Goal: Task Accomplishment & Management: Use online tool/utility

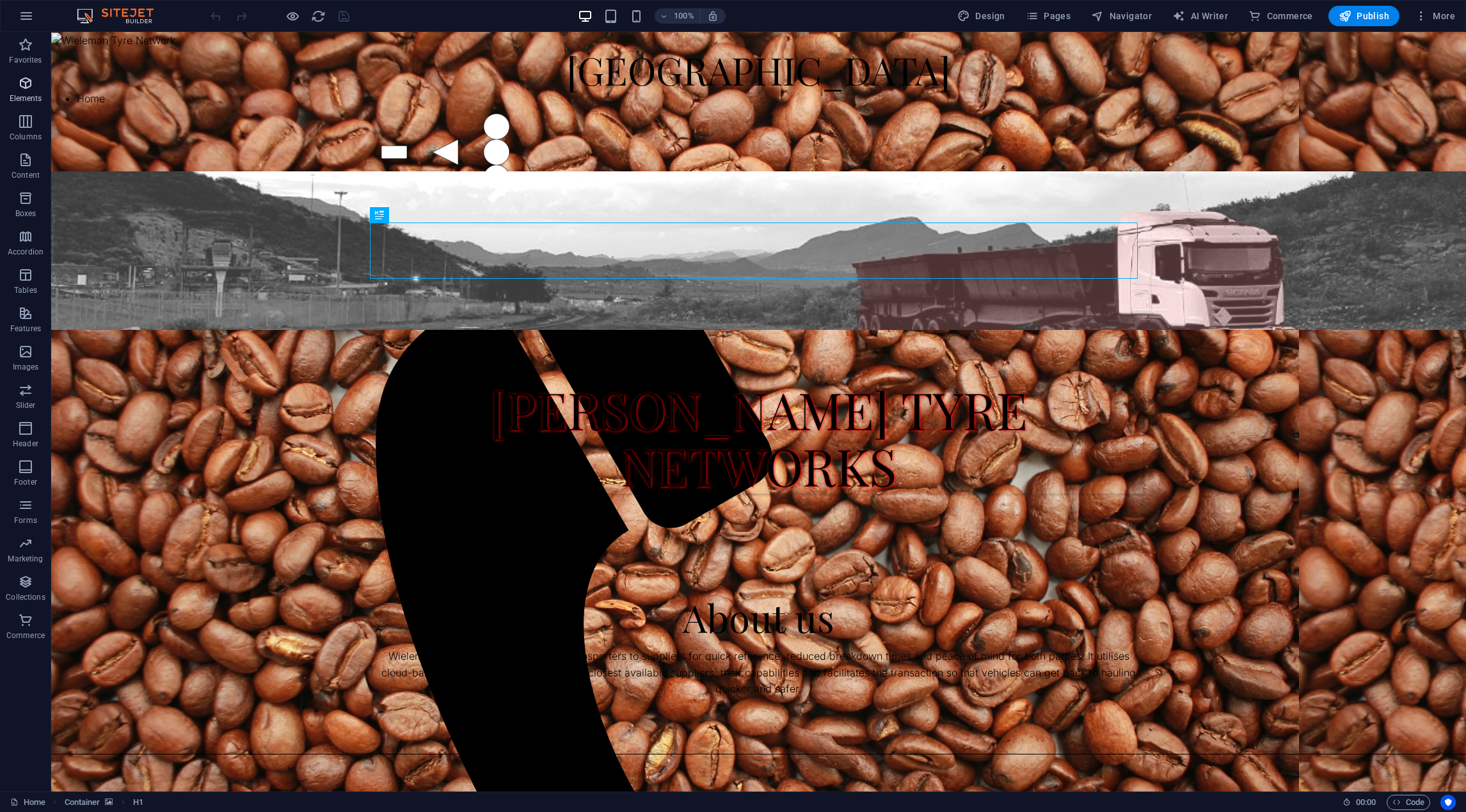
click at [24, 91] on span "Elements" at bounding box center [25, 90] width 51 height 31
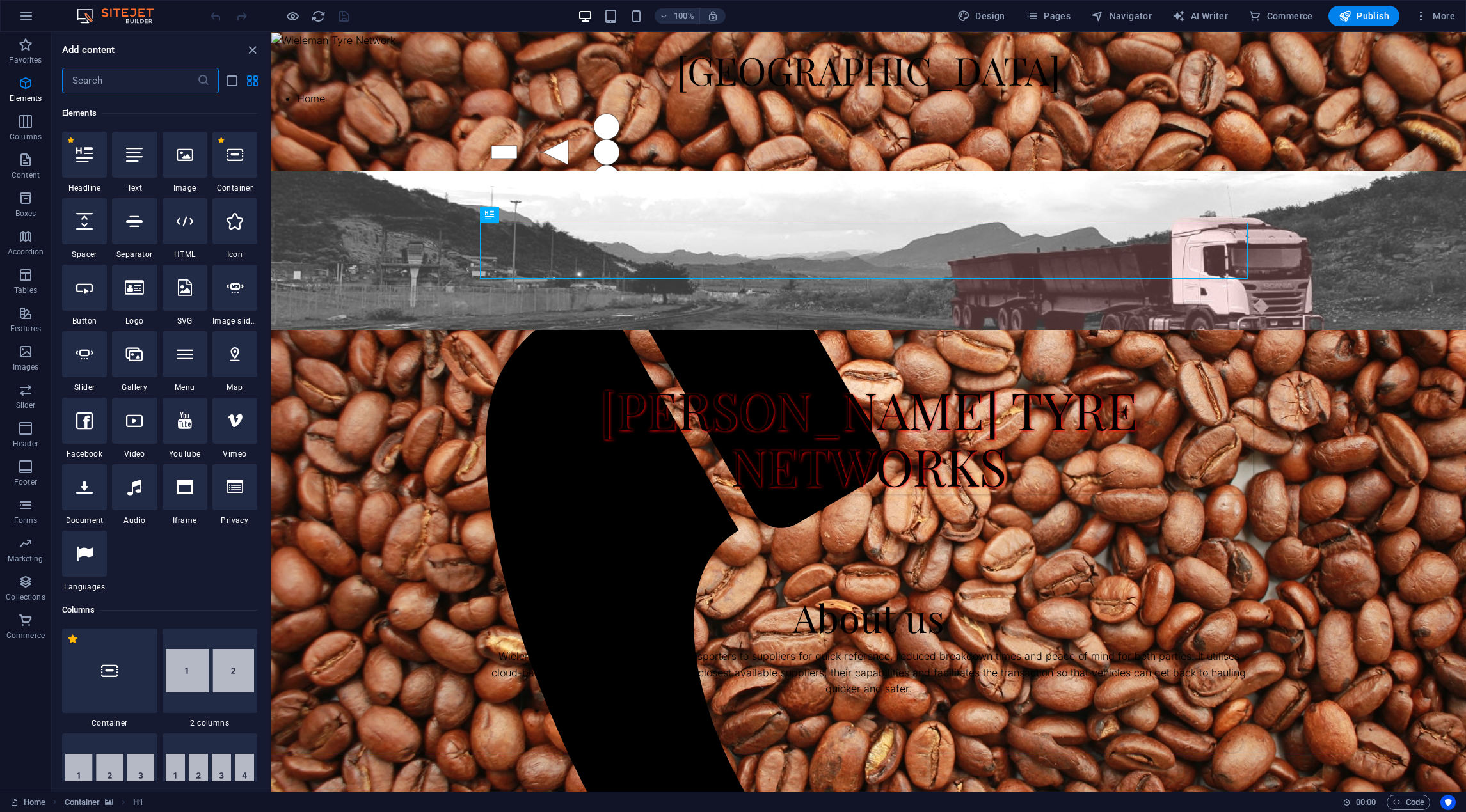
scroll to position [136, 0]
click at [622, 545] on div "About us Wieleman is a platform that connects transporters to suppliers for qui…" at bounding box center [869, 647] width 1195 height 204
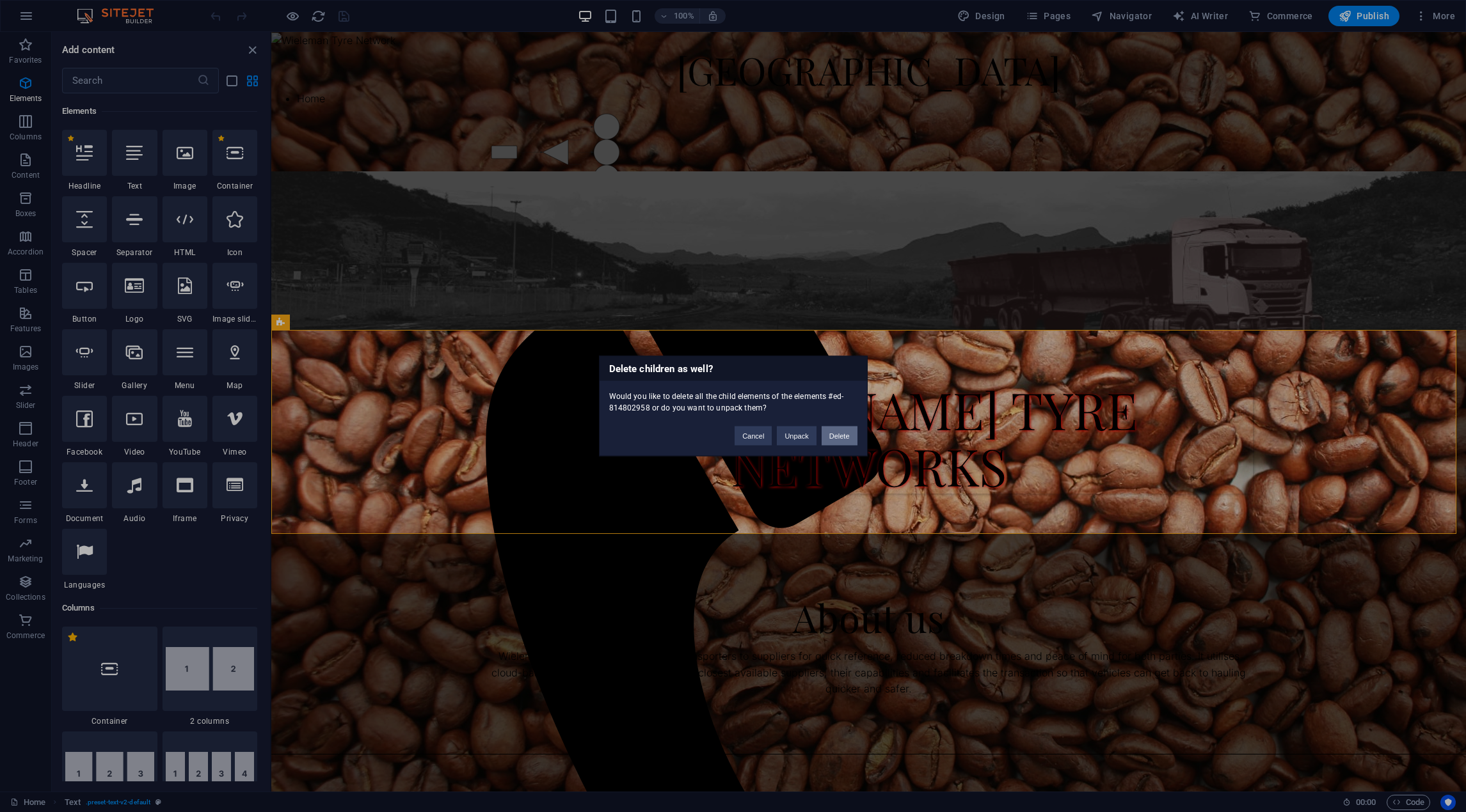
click at [833, 435] on button "Delete" at bounding box center [839, 436] width 36 height 19
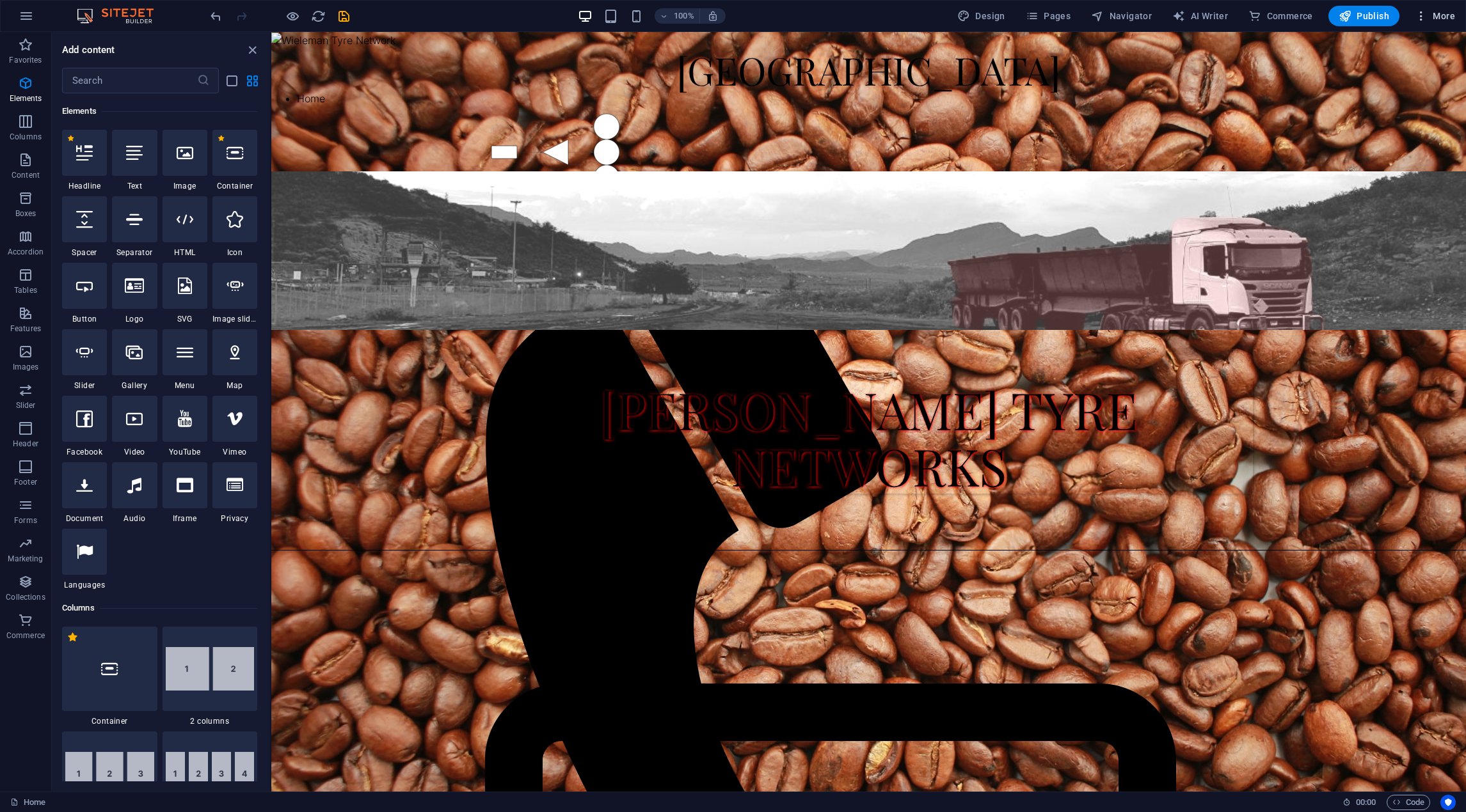
click at [1422, 16] on icon "button" at bounding box center [1420, 16] width 13 height 13
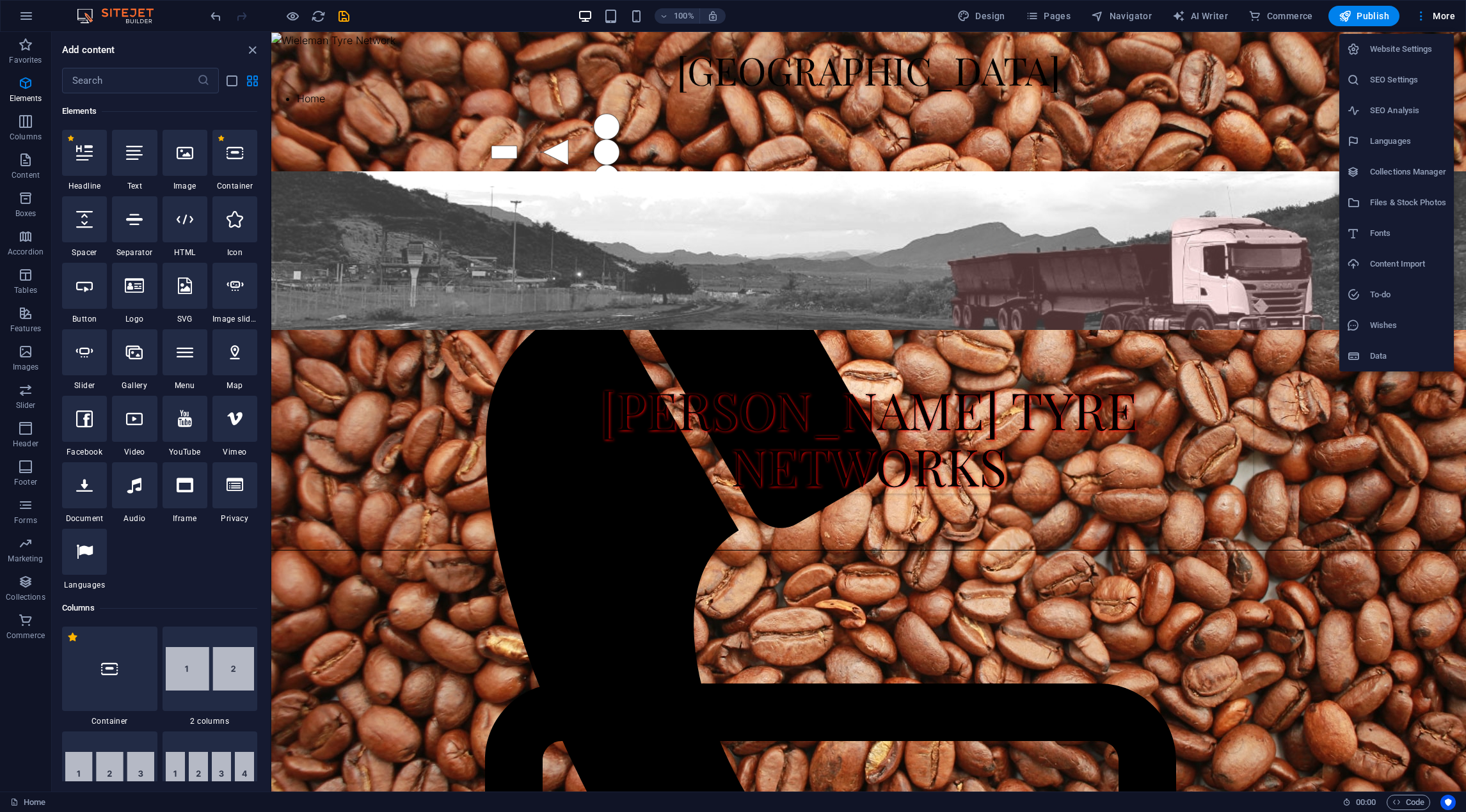
click at [1201, 483] on div at bounding box center [733, 406] width 1466 height 812
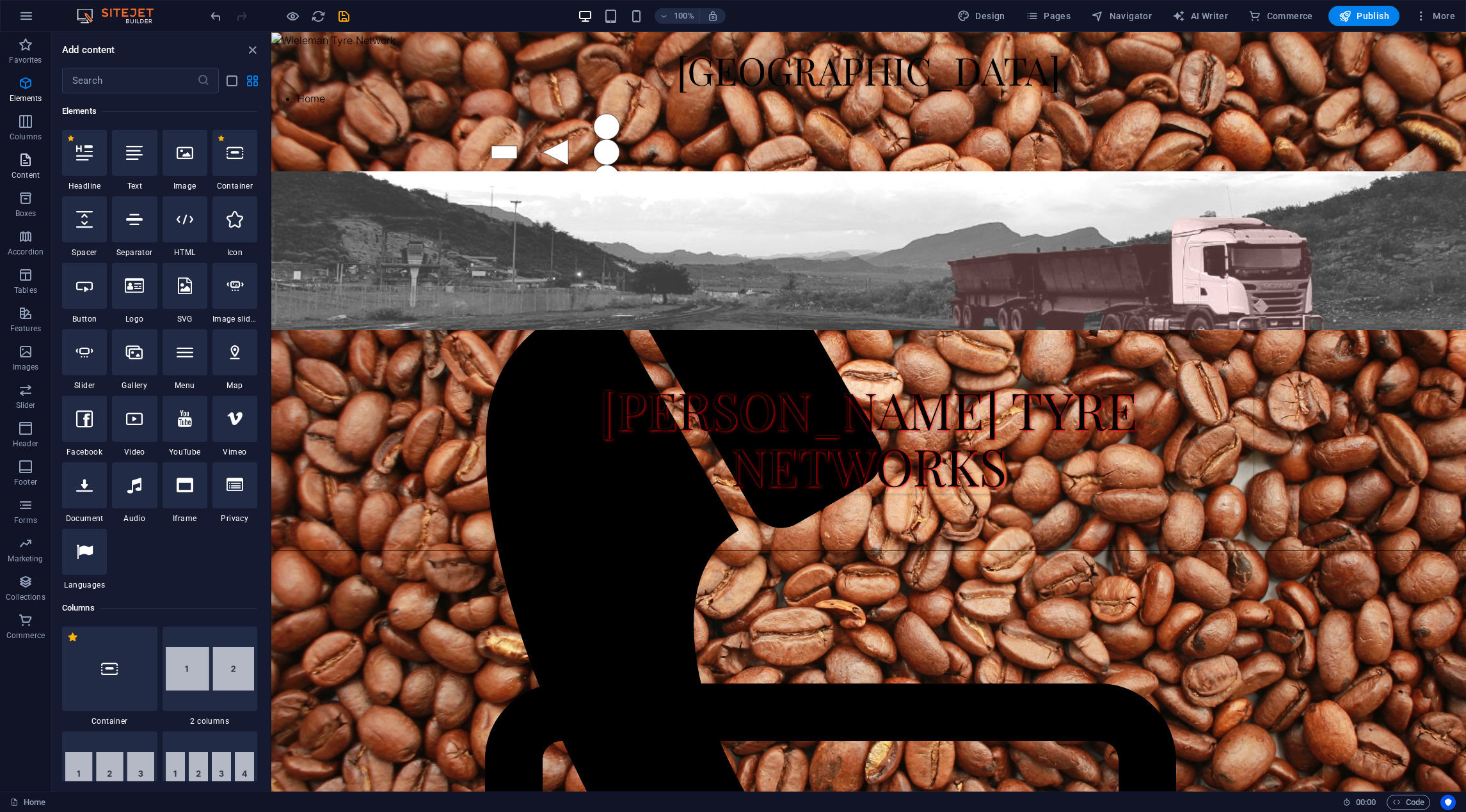
click at [18, 155] on icon "button" at bounding box center [25, 160] width 16 height 16
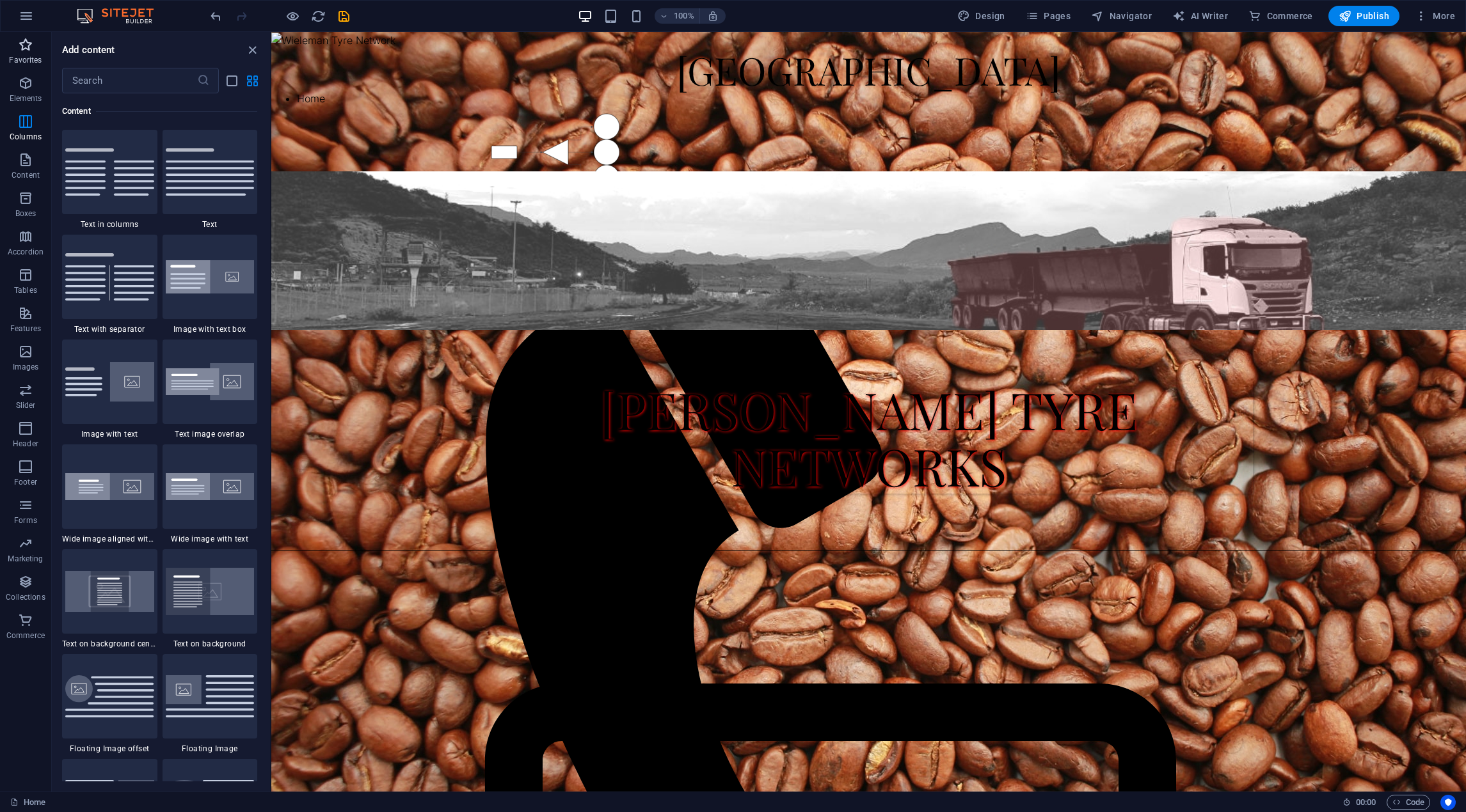
click at [28, 40] on icon "button" at bounding box center [25, 45] width 16 height 16
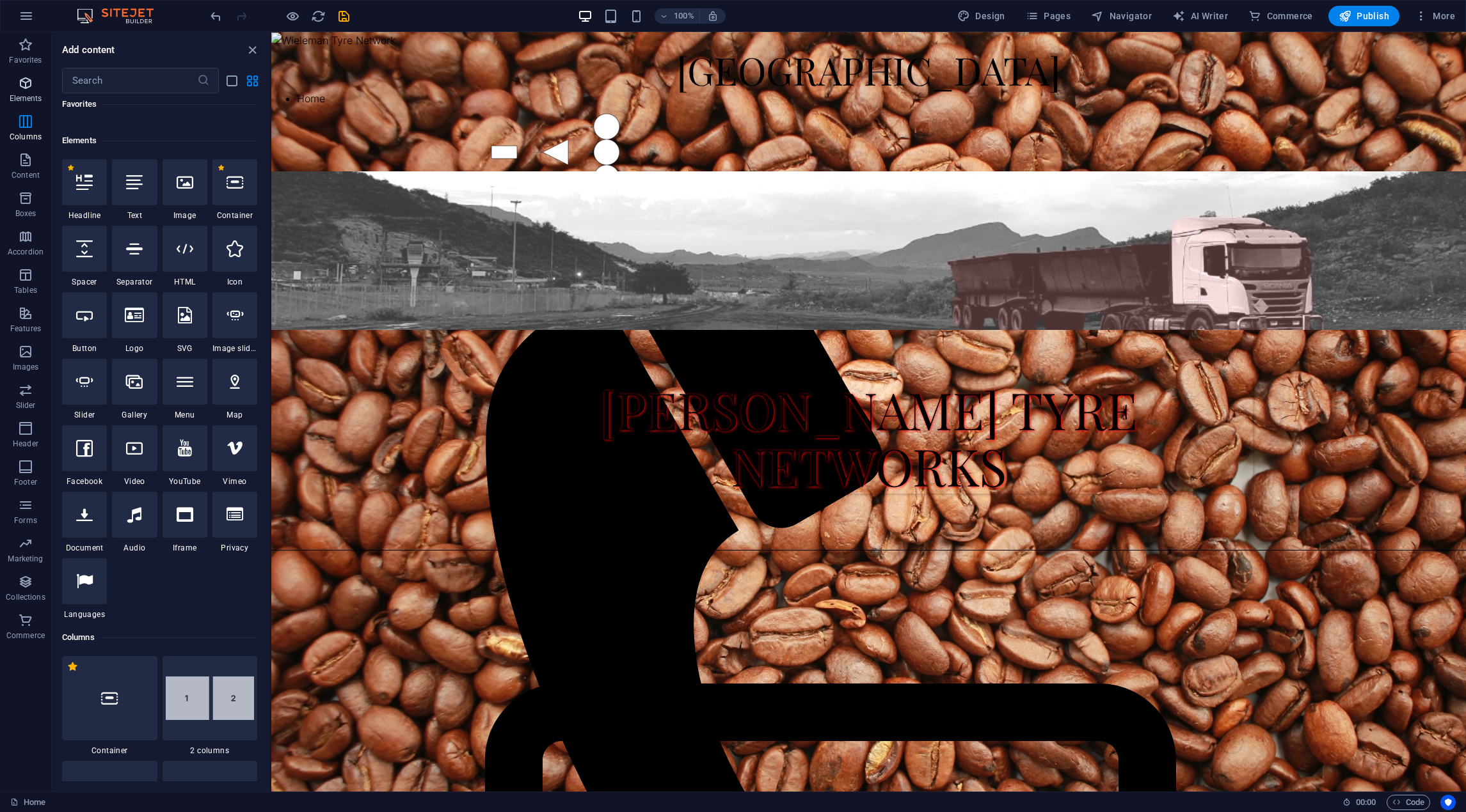
scroll to position [0, 0]
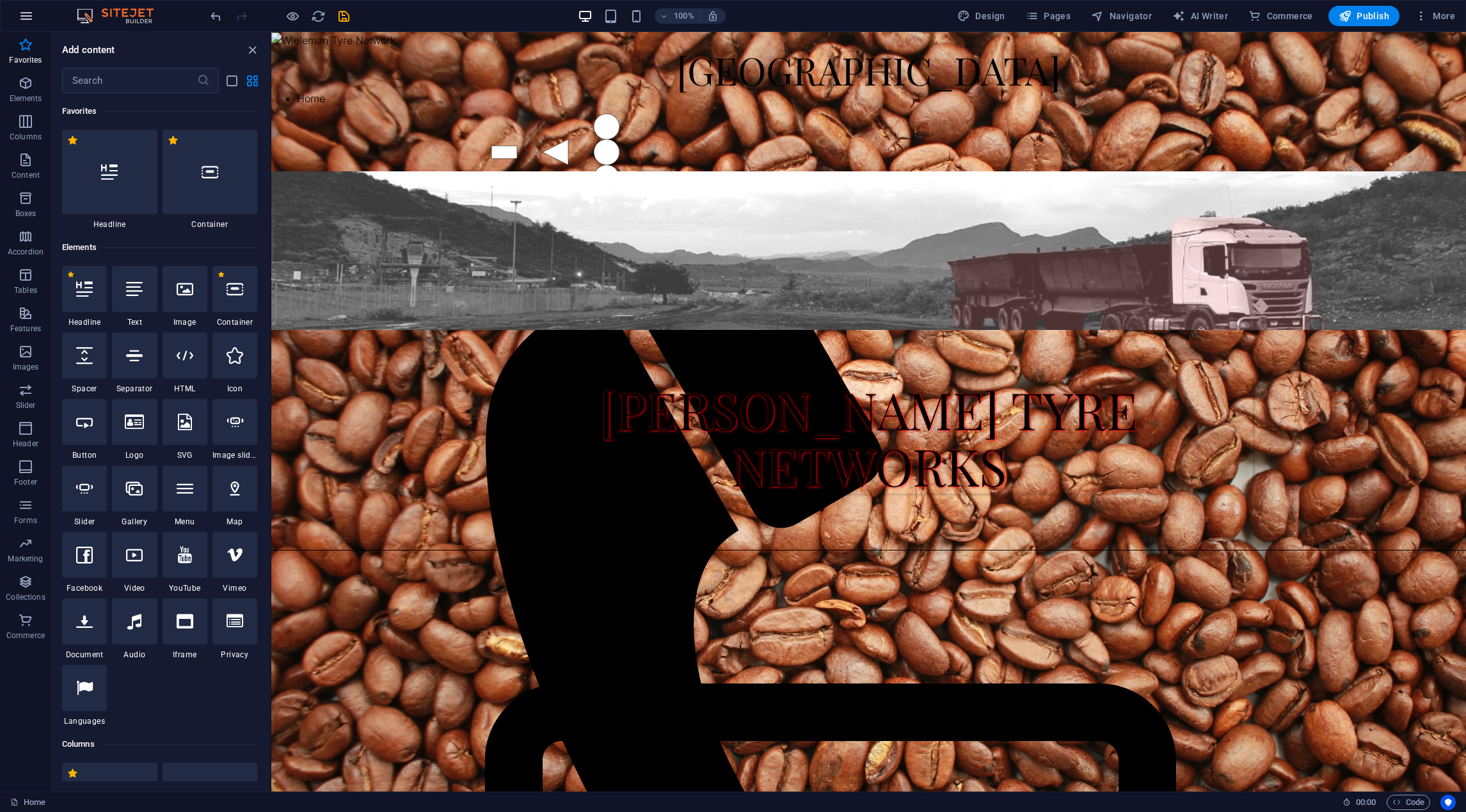
click at [31, 21] on icon "button" at bounding box center [26, 16] width 16 height 16
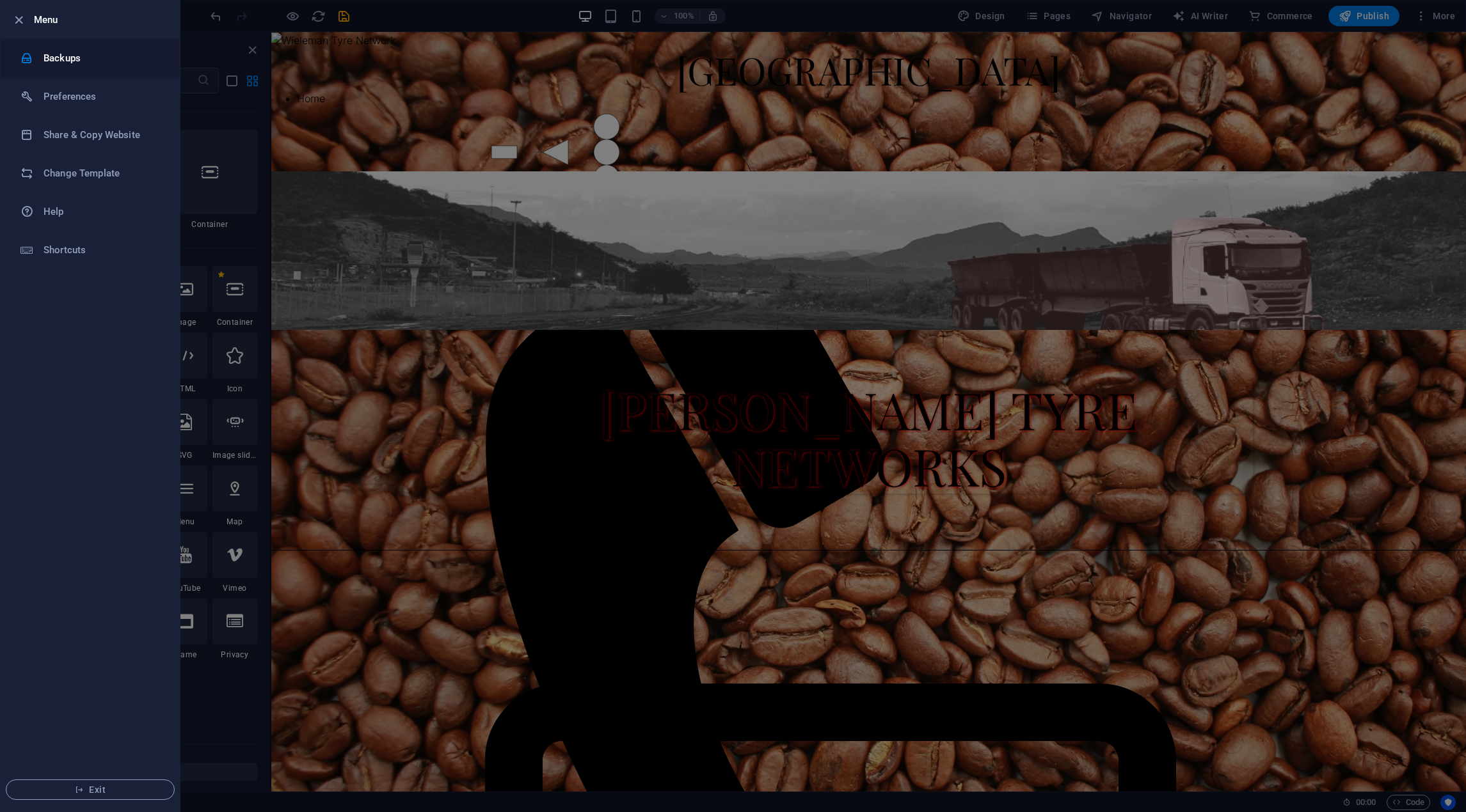
click at [70, 60] on h6 "Backups" at bounding box center [103, 58] width 118 height 16
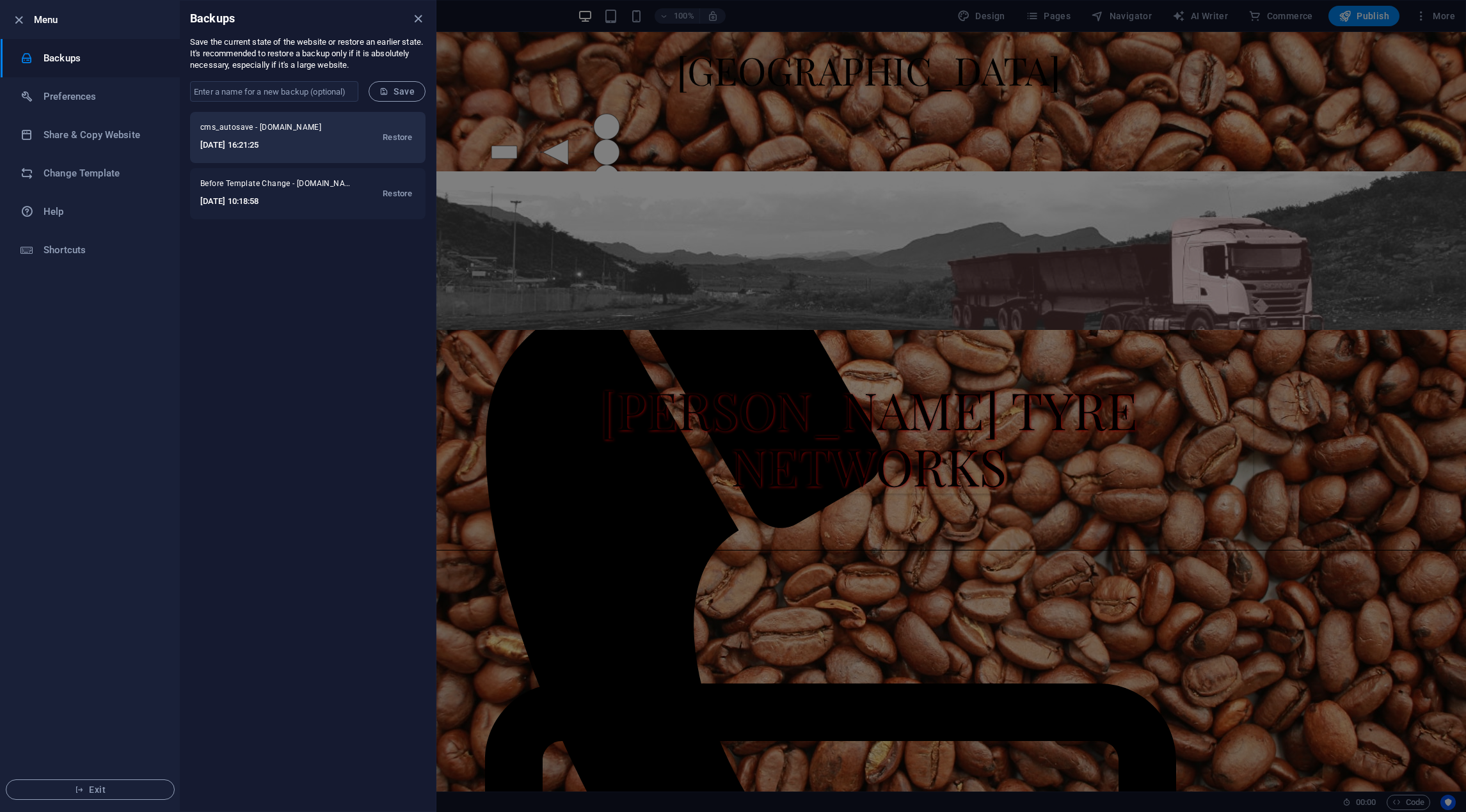
click at [321, 137] on h6 "[DATE] 16:21:25" at bounding box center [269, 145] width 137 height 16
click at [401, 141] on span "Restore" at bounding box center [397, 137] width 29 height 16
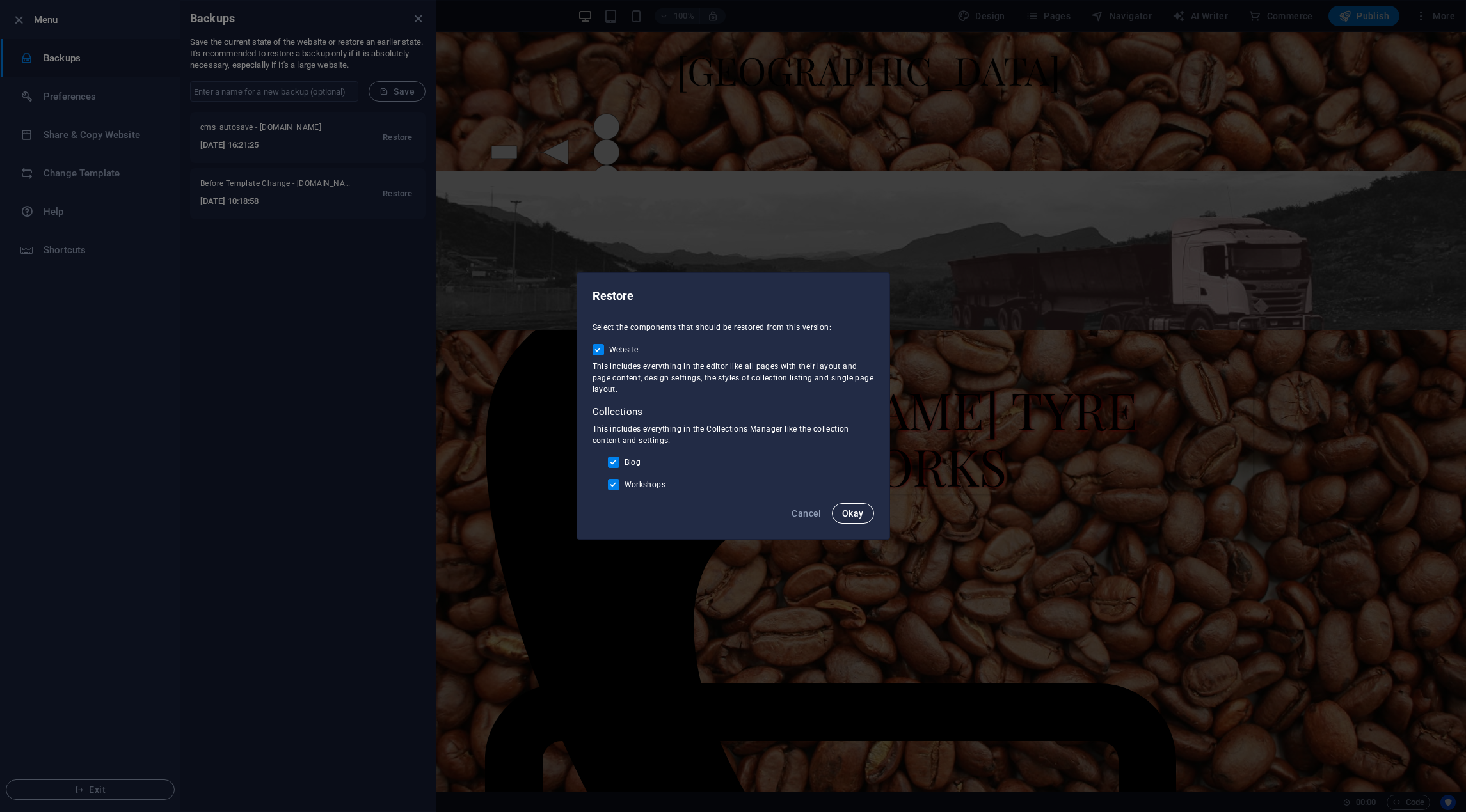
click at [852, 518] on span "Okay" at bounding box center [853, 513] width 22 height 10
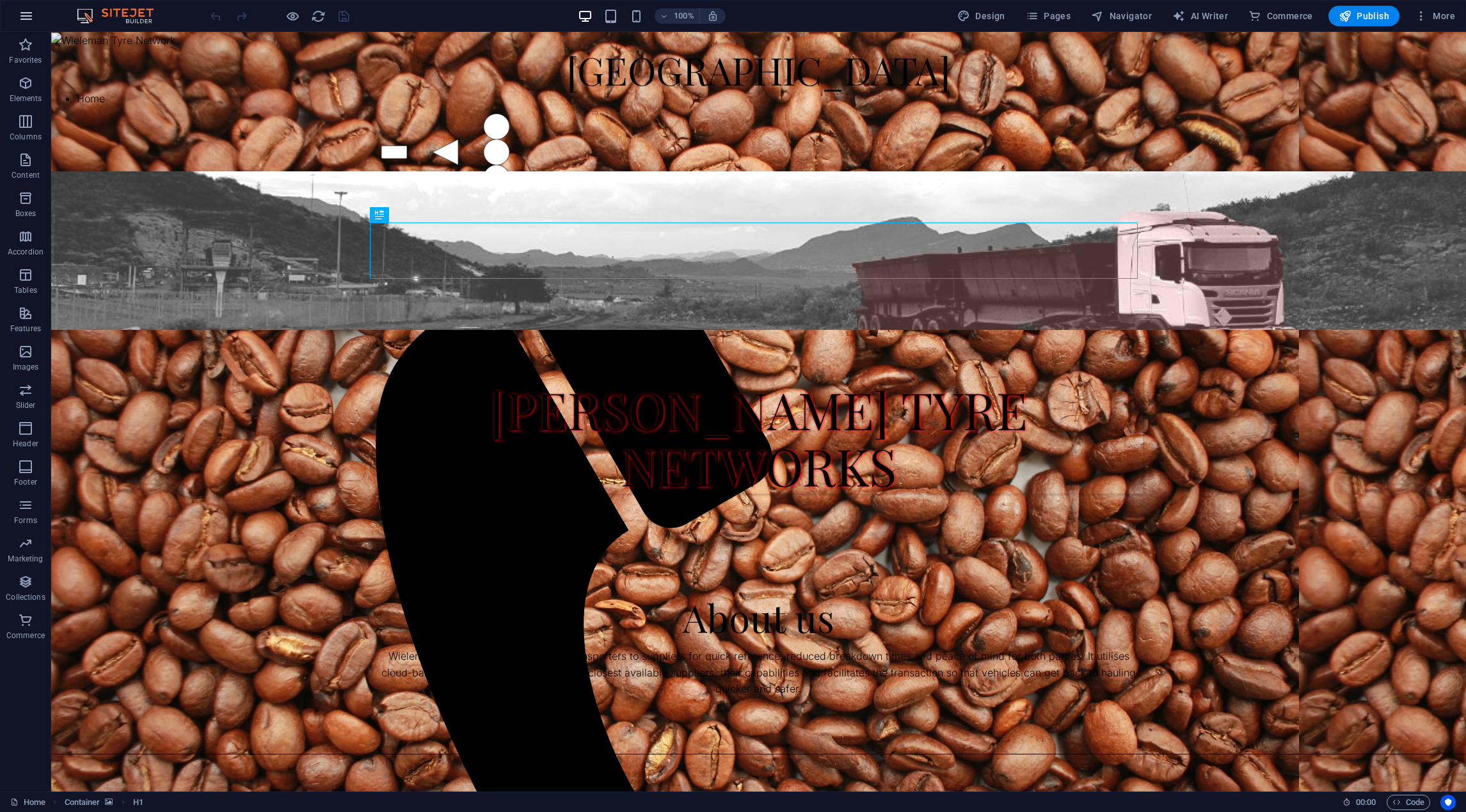
click at [23, 16] on icon "button" at bounding box center [26, 16] width 16 height 16
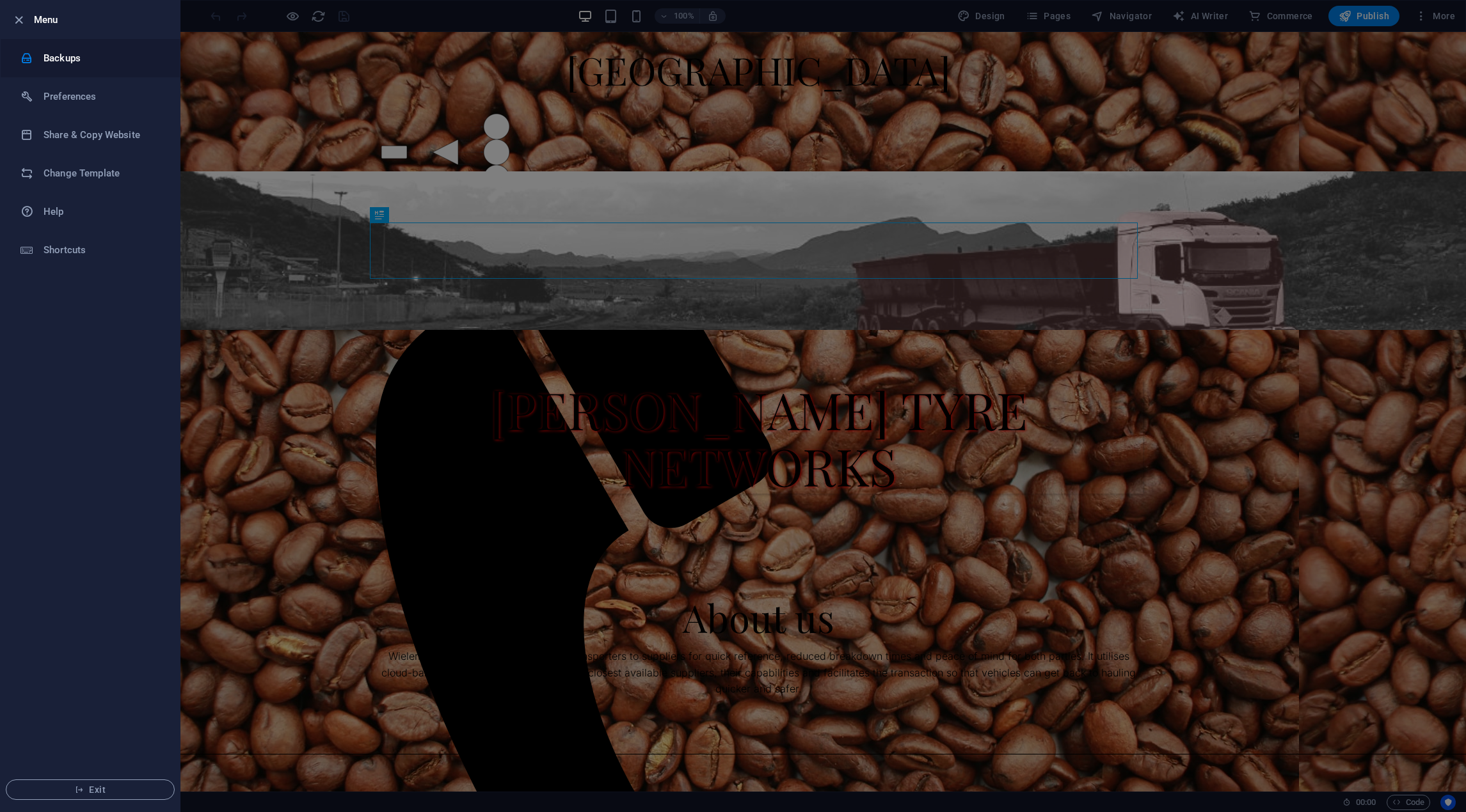
click at [102, 63] on h6 "Backups" at bounding box center [103, 58] width 118 height 16
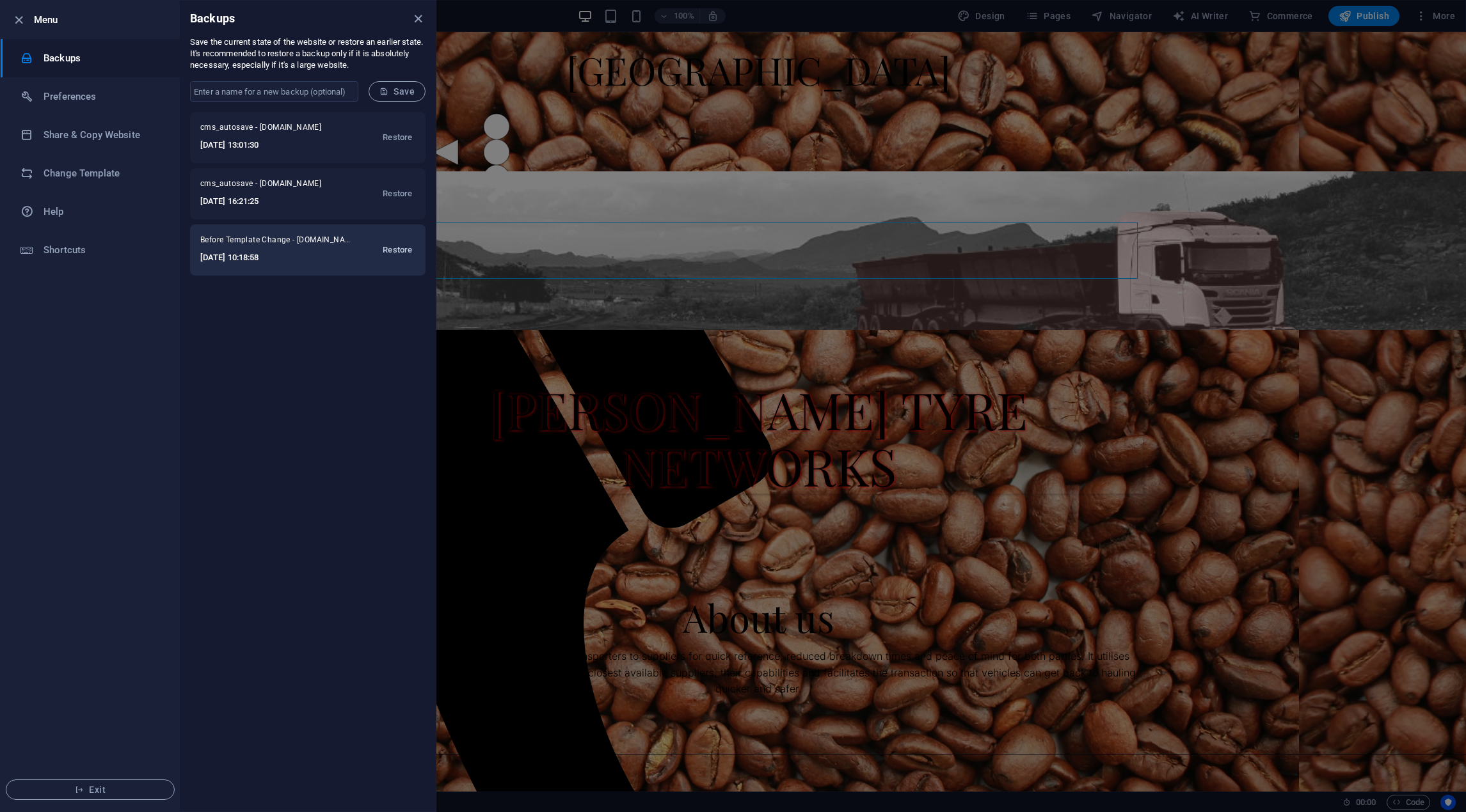
click at [397, 250] on span "Restore" at bounding box center [397, 250] width 29 height 16
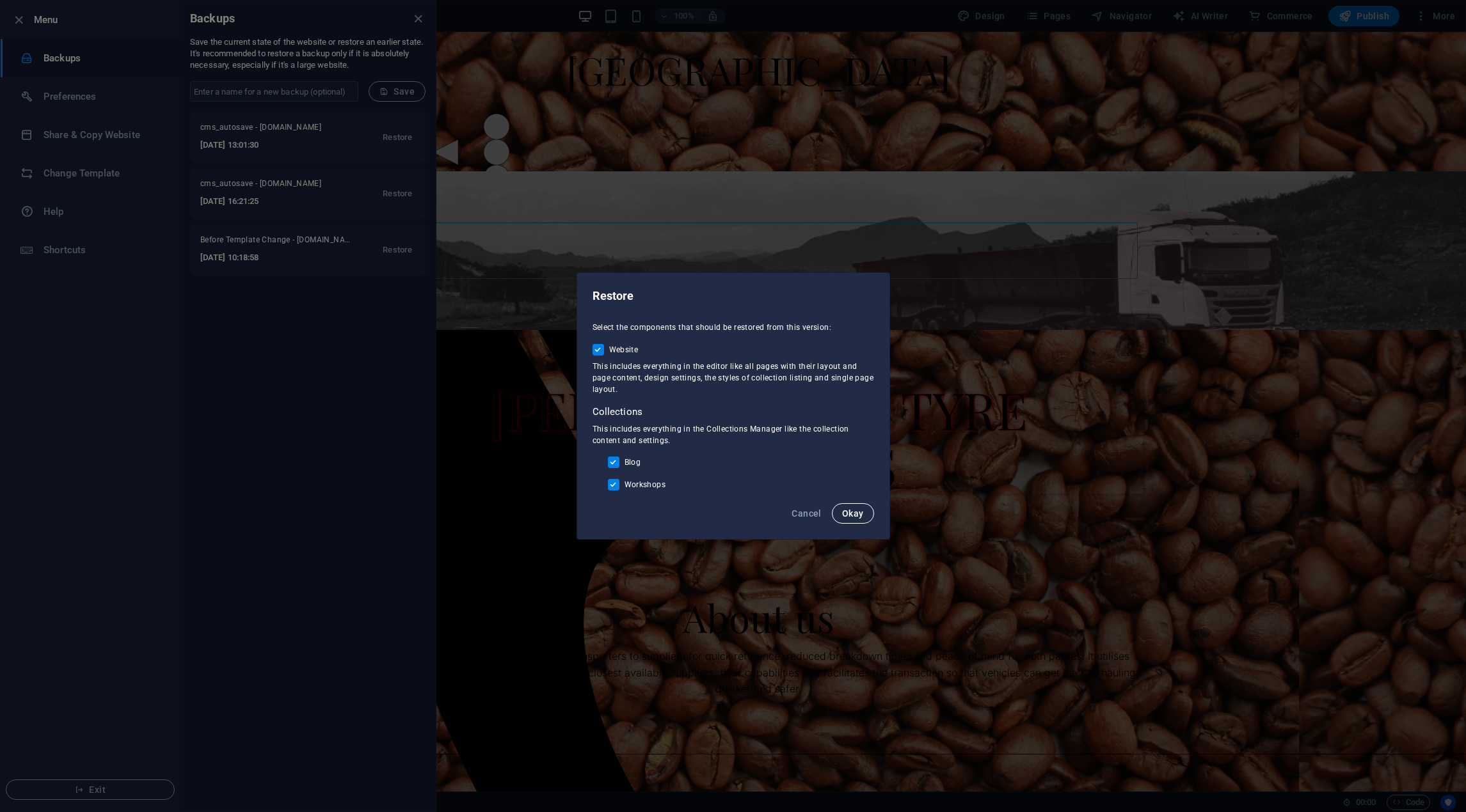
click at [863, 521] on button "Okay" at bounding box center [853, 513] width 42 height 20
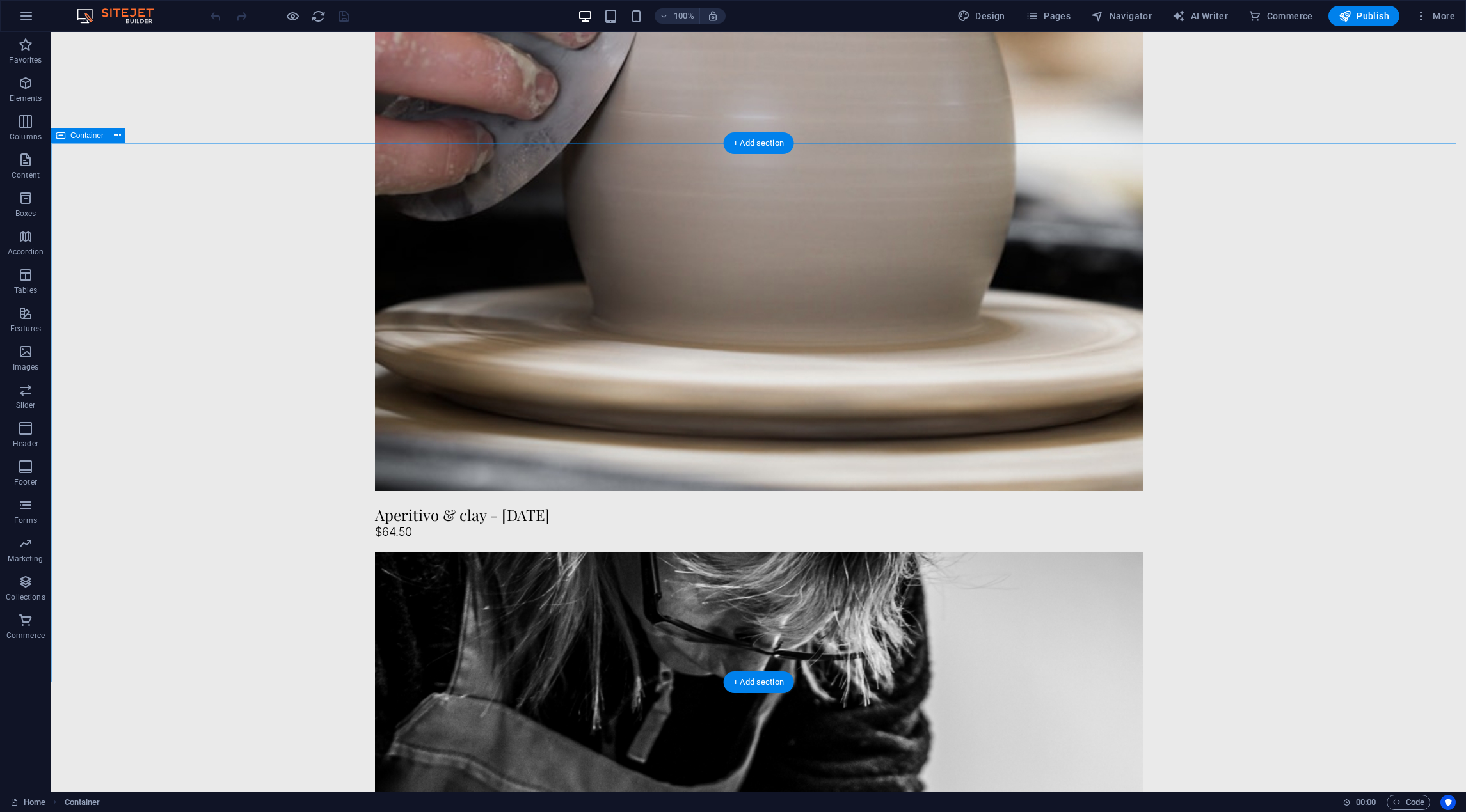
scroll to position [2431, 0]
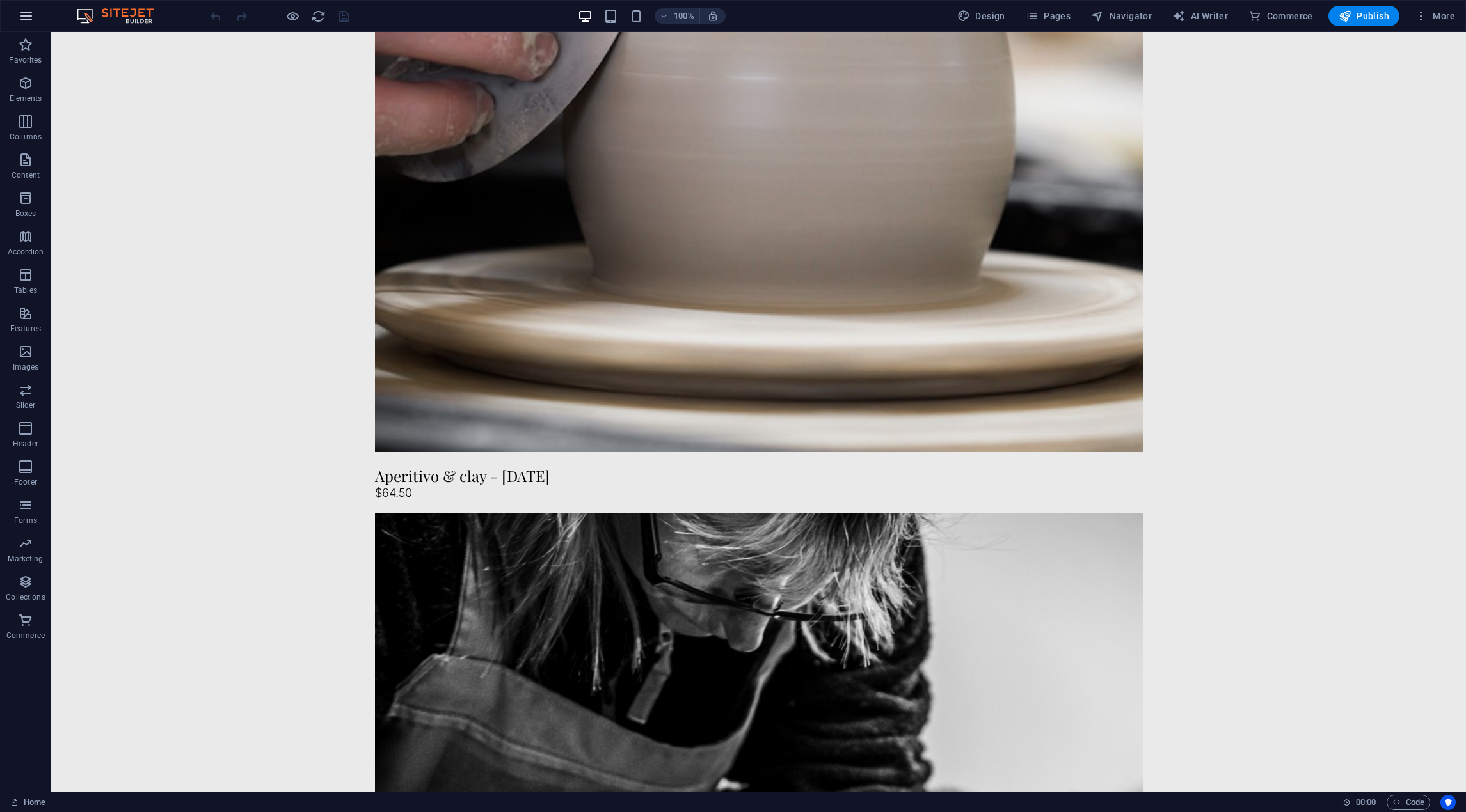
click at [20, 5] on button "button" at bounding box center [26, 16] width 31 height 31
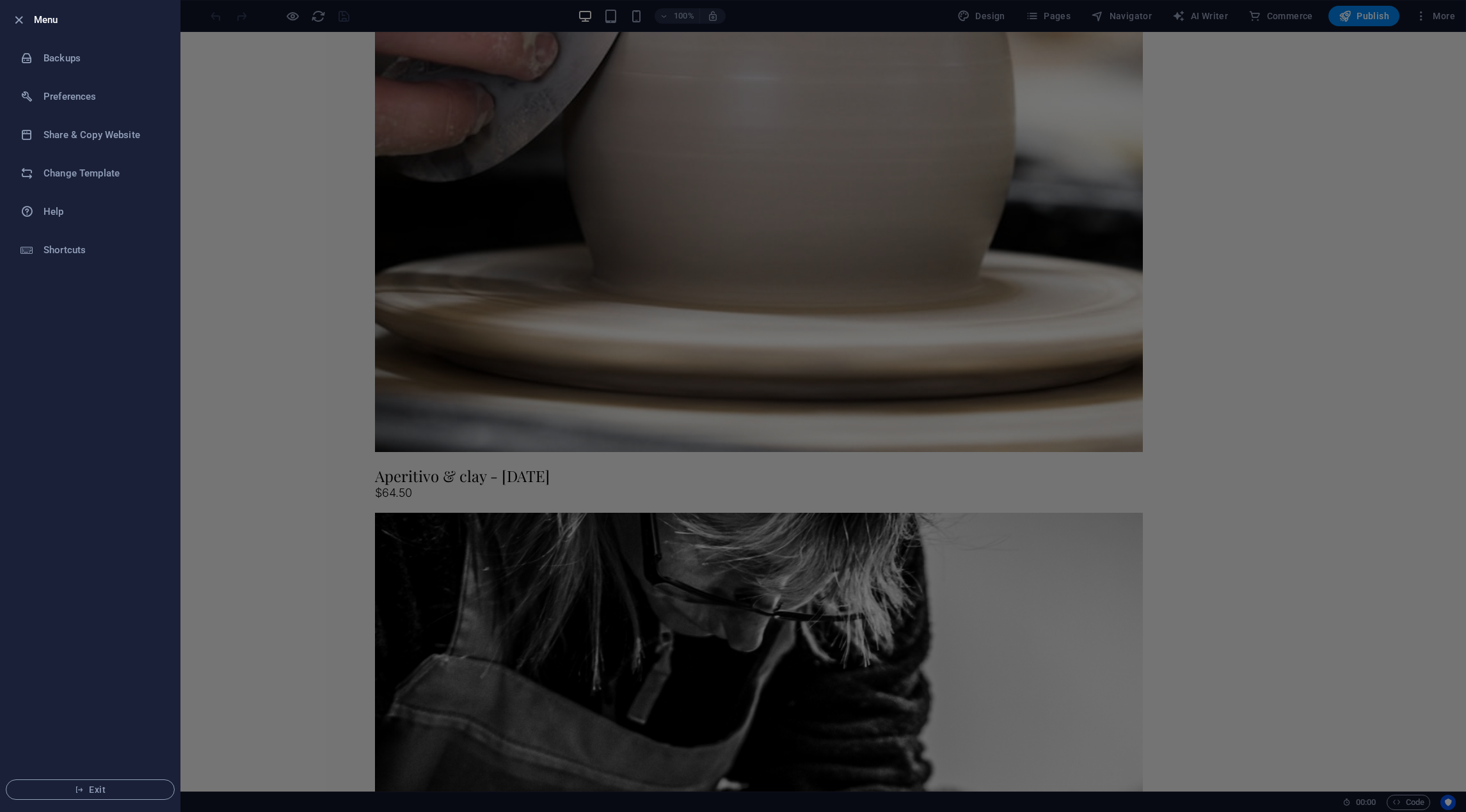
drag, startPoint x: 122, startPoint y: 775, endPoint x: 127, endPoint y: 794, distance: 19.6
click at [122, 775] on li "Exit" at bounding box center [90, 790] width 179 height 44
click at [127, 794] on span "Exit" at bounding box center [90, 790] width 147 height 10
